Goal: Complete application form

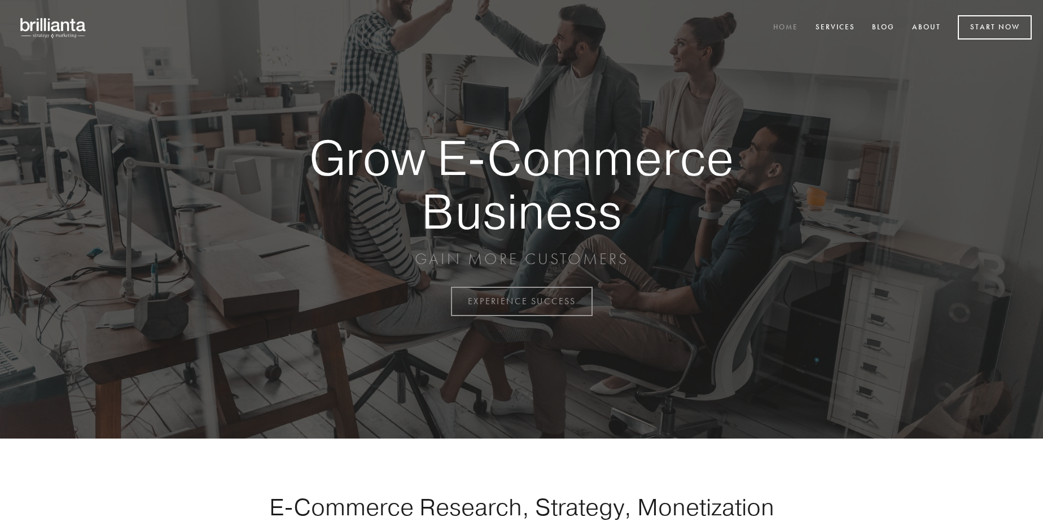
scroll to position [2959, 0]
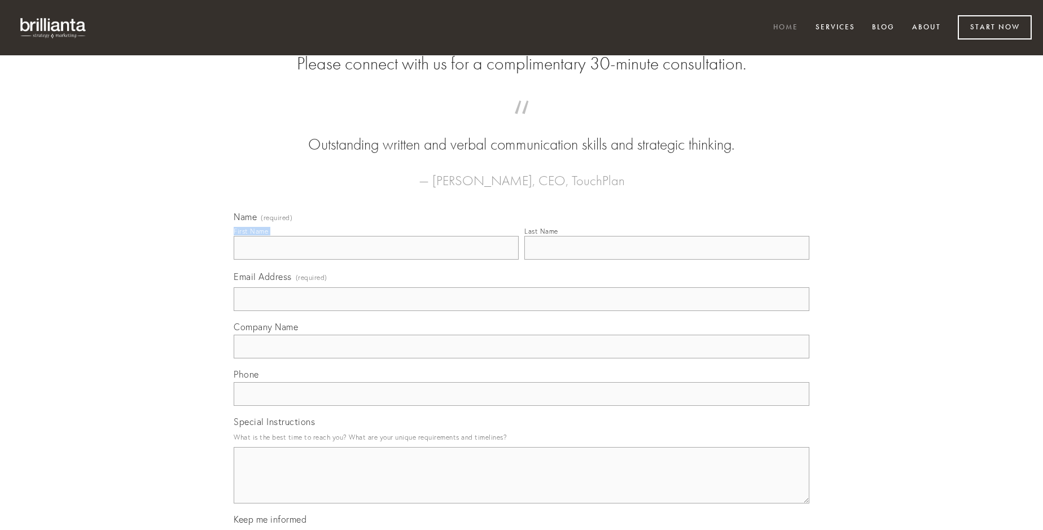
type input "[PERSON_NAME]"
click at [667, 260] on input "Last Name" at bounding box center [666, 248] width 285 height 24
type input "[PERSON_NAME]"
click at [522, 311] on input "Email Address (required)" at bounding box center [522, 299] width 576 height 24
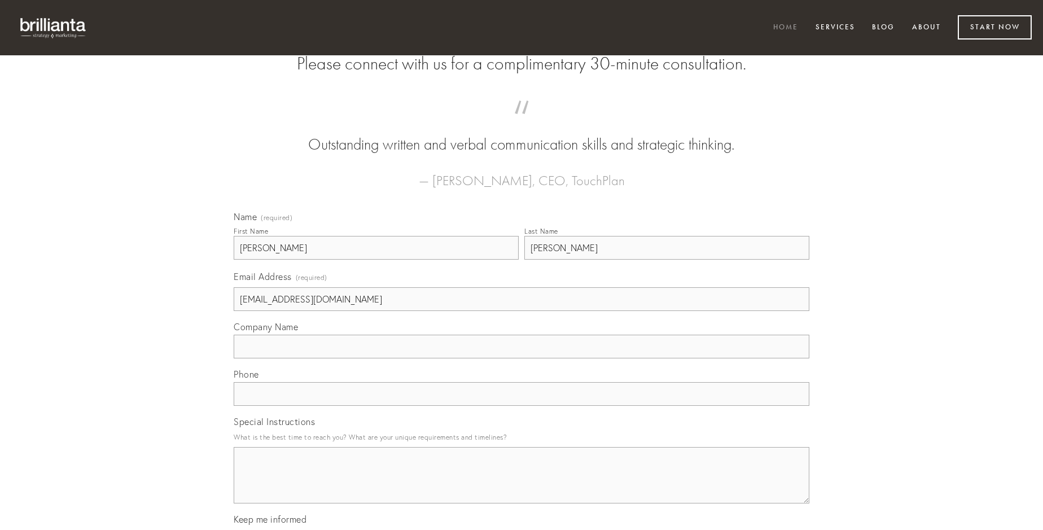
type input "[EMAIL_ADDRESS][DOMAIN_NAME]"
click at [522, 358] on input "Company Name" at bounding box center [522, 347] width 576 height 24
type input "defleo"
click at [522, 406] on input "text" at bounding box center [522, 394] width 576 height 24
click at [522, 485] on textarea "Special Instructions" at bounding box center [522, 475] width 576 height 56
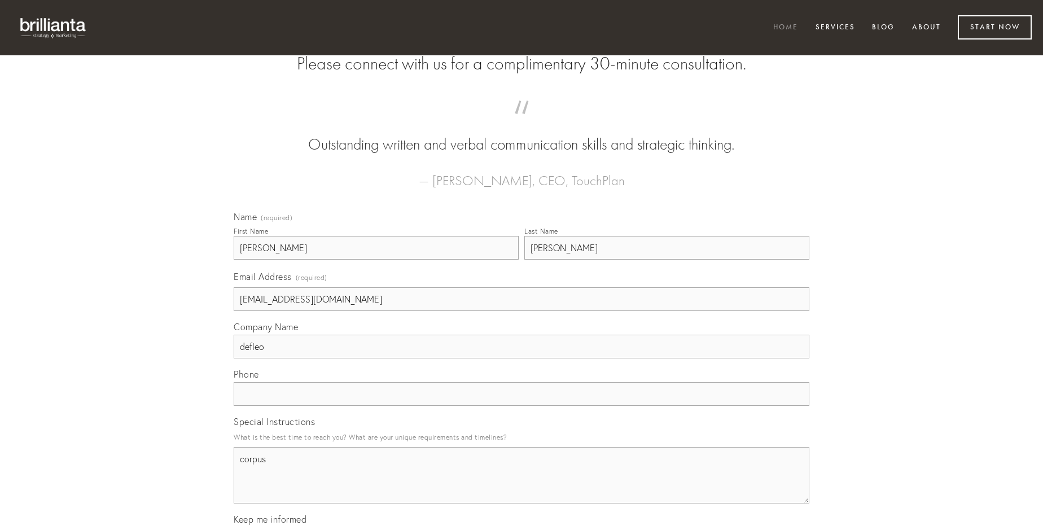
type textarea "corpus"
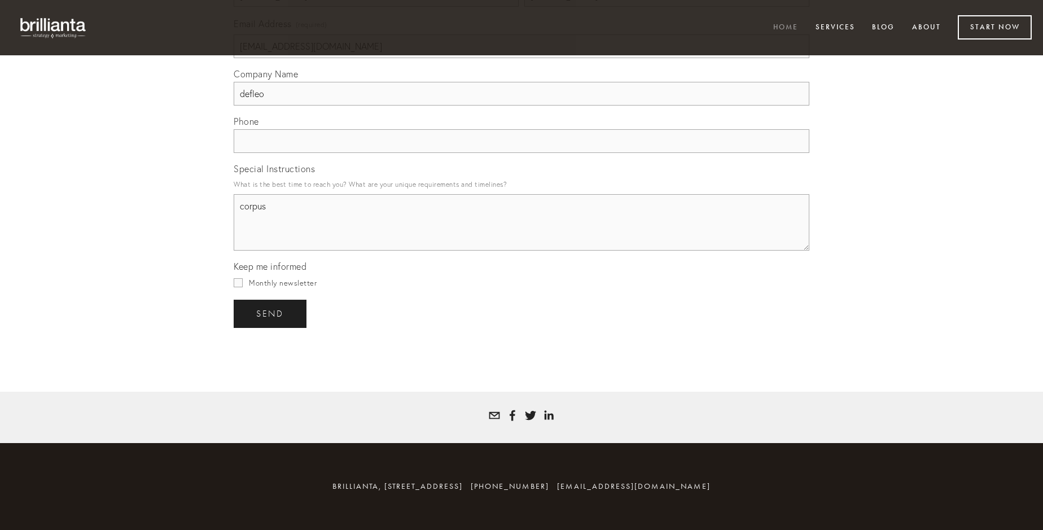
click at [271, 313] on span "send" at bounding box center [270, 314] width 28 height 10
